Goal: Obtain resource: Obtain resource

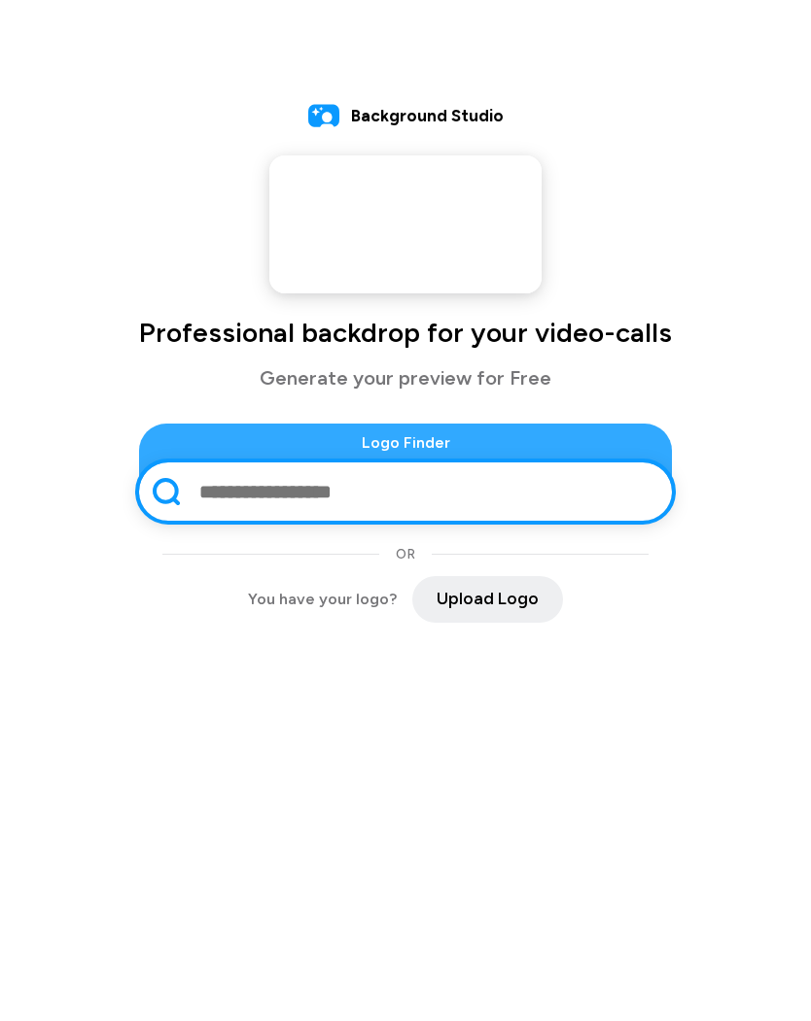
click at [576, 499] on input "text" at bounding box center [424, 492] width 455 height 51
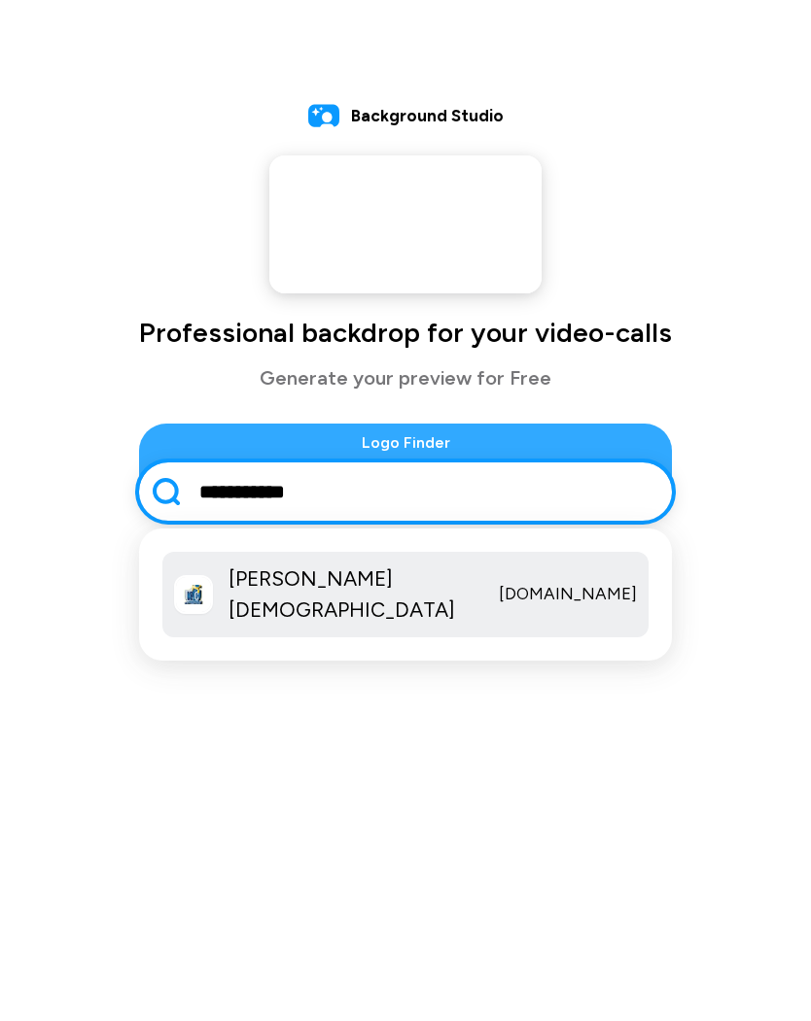
click at [346, 596] on span "[PERSON_NAME][DEMOGRAPHIC_DATA]" at bounding box center [355, 595] width 255 height 62
type input "**********"
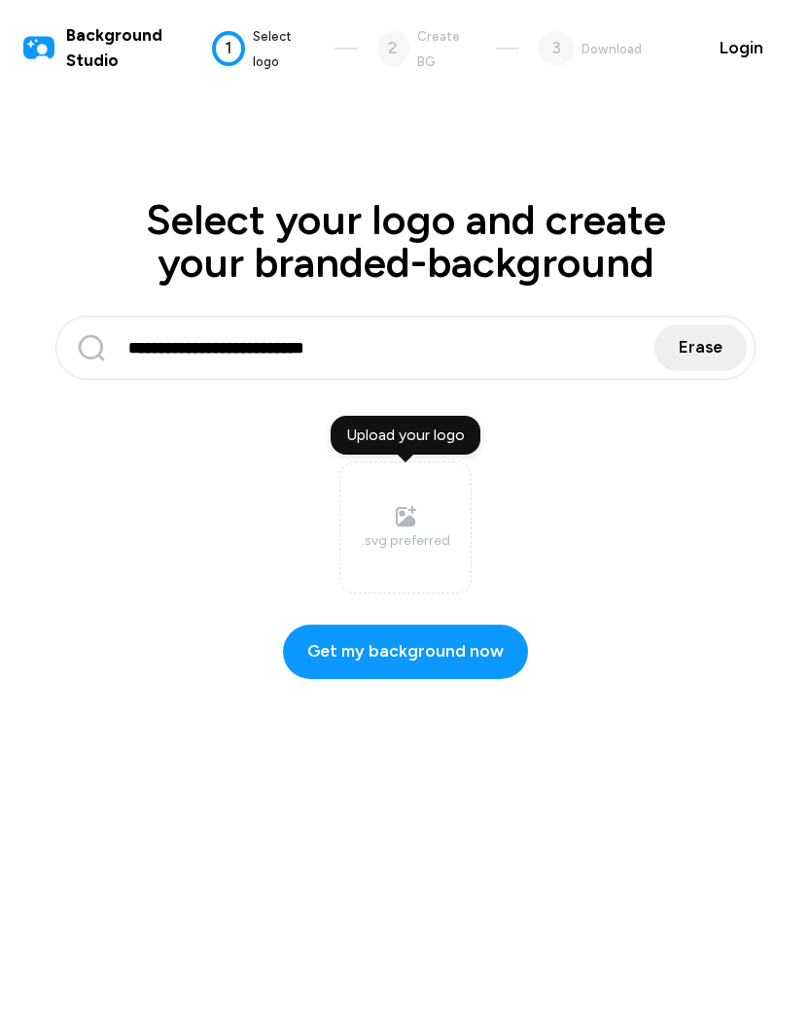
click at [409, 524] on icon at bounding box center [405, 516] width 19 height 19
click at [0, 0] on input "Upload your logo .svg preferred" at bounding box center [0, 0] width 0 height 0
click at [419, 537] on div ".svg preferred" at bounding box center [406, 541] width 88 height 20
click at [0, 0] on input "Upload your logo .svg preferred" at bounding box center [0, 0] width 0 height 0
click at [425, 555] on label "Upload your logo .svg preferred" at bounding box center [405, 528] width 132 height 132
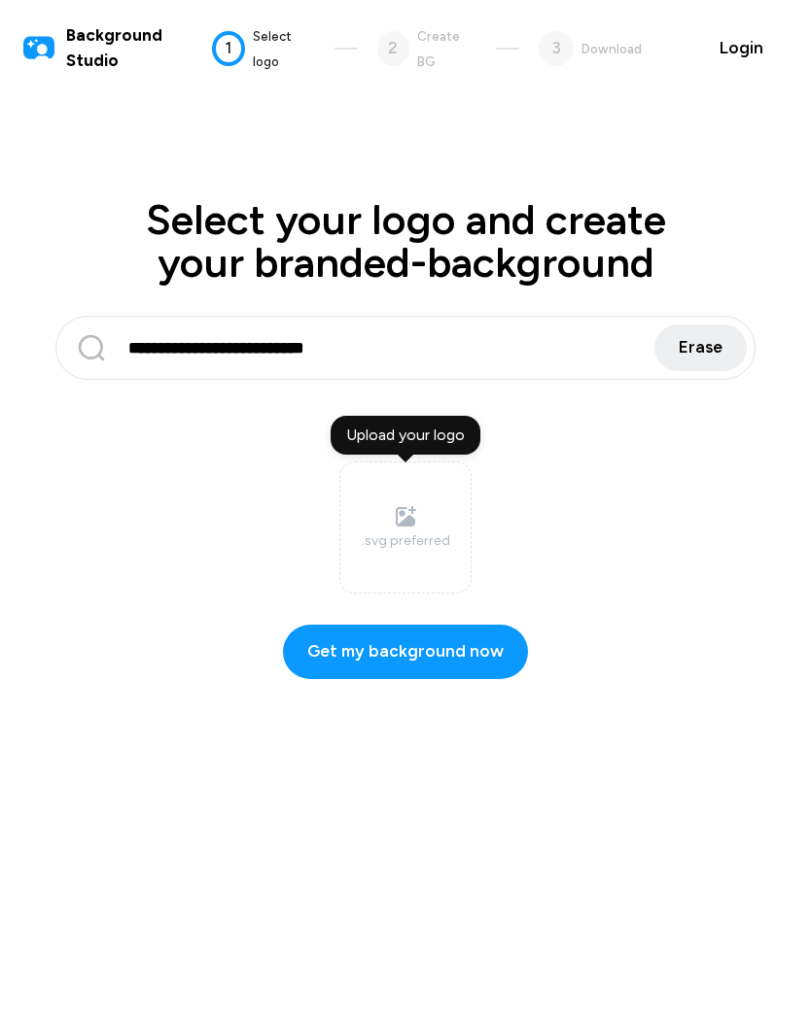
click at [0, 0] on input "Upload your logo .svg preferred" at bounding box center [0, 0] width 0 height 0
click at [423, 553] on label "Upload your logo .svg preferred" at bounding box center [405, 528] width 132 height 132
click at [0, 0] on input "Upload your logo .svg preferred" at bounding box center [0, 0] width 0 height 0
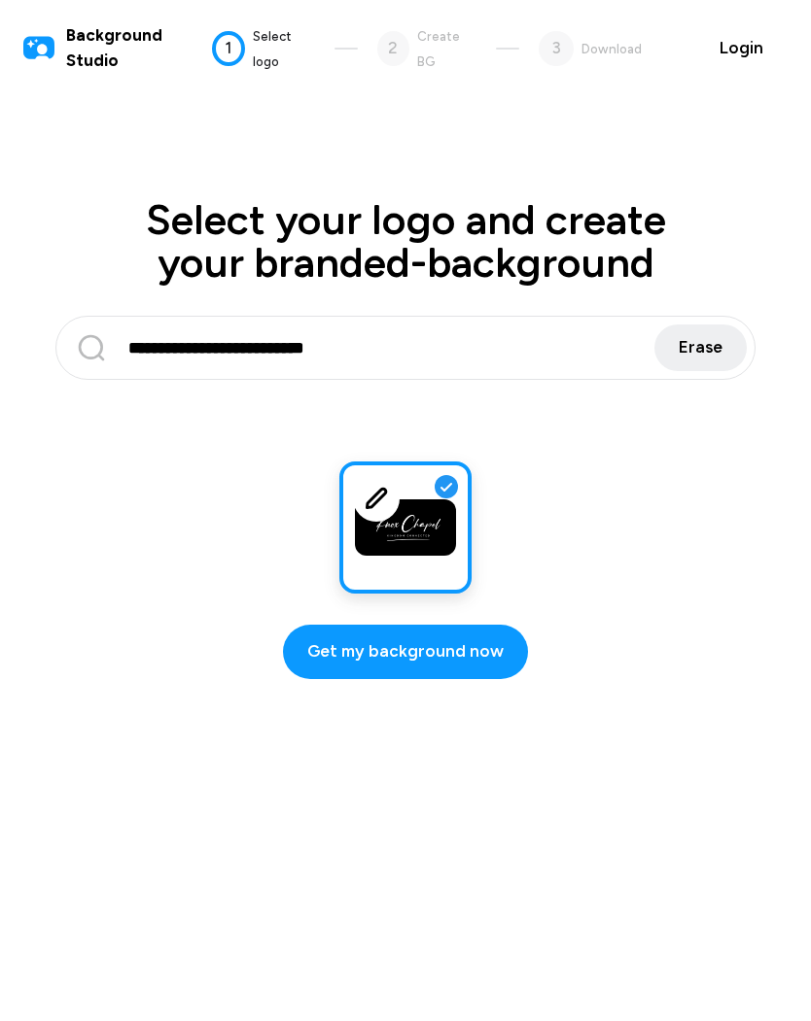
click at [416, 643] on span "Get my background now" at bounding box center [405, 652] width 196 height 25
